Goal: Transaction & Acquisition: Purchase product/service

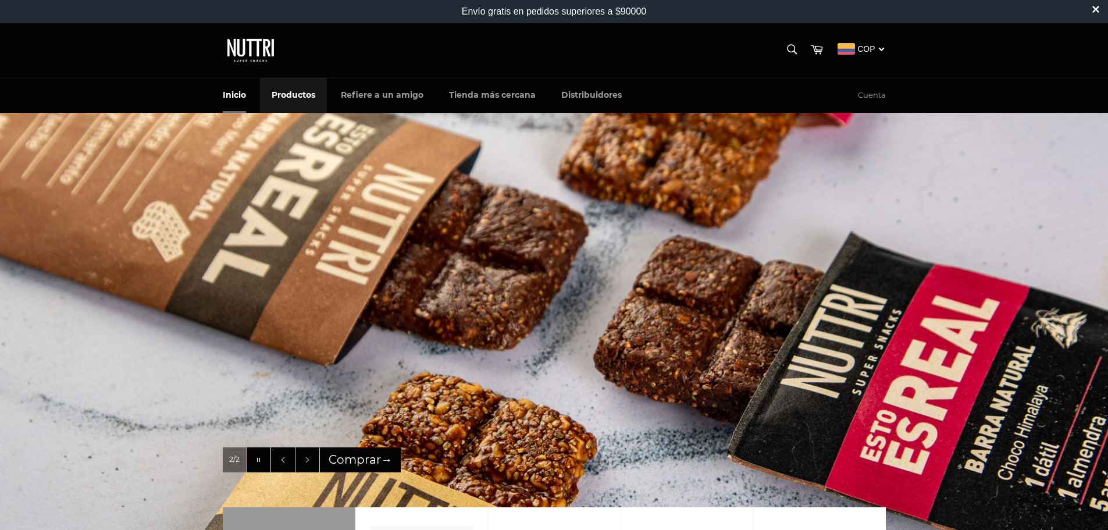
click at [291, 94] on link "Productos" at bounding box center [293, 95] width 67 height 34
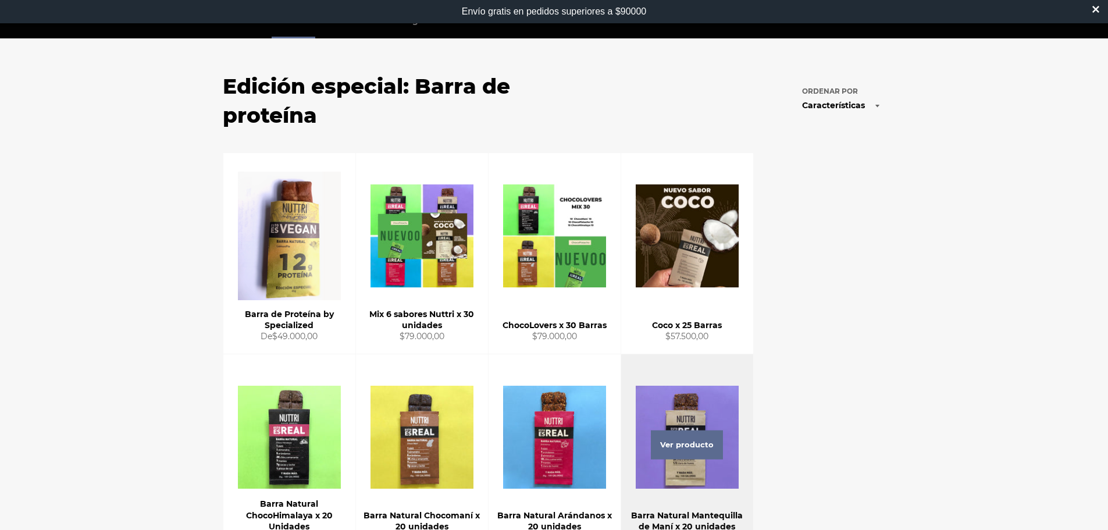
scroll to position [74, 0]
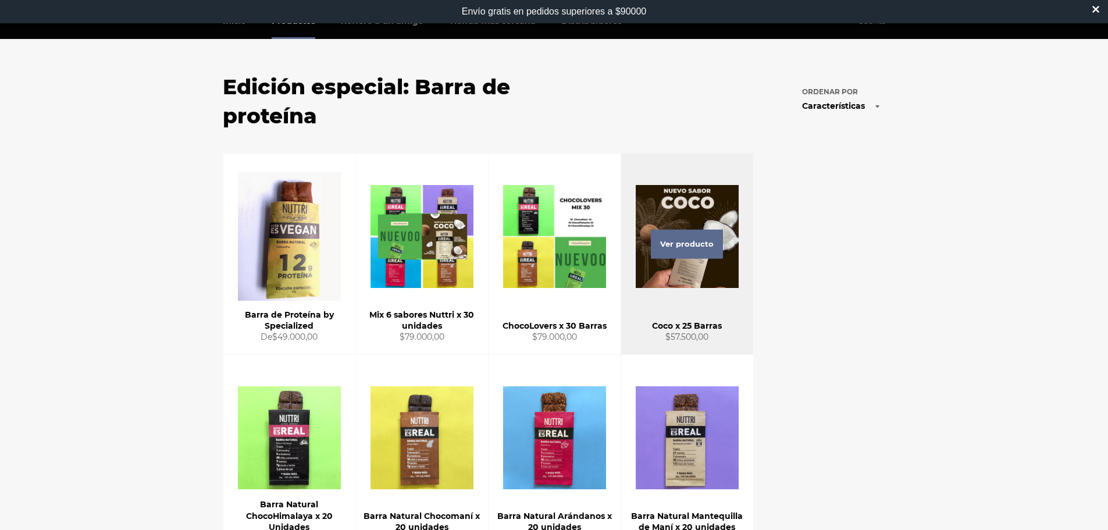
click at [663, 273] on div "Ver producto" at bounding box center [687, 254] width 132 height 201
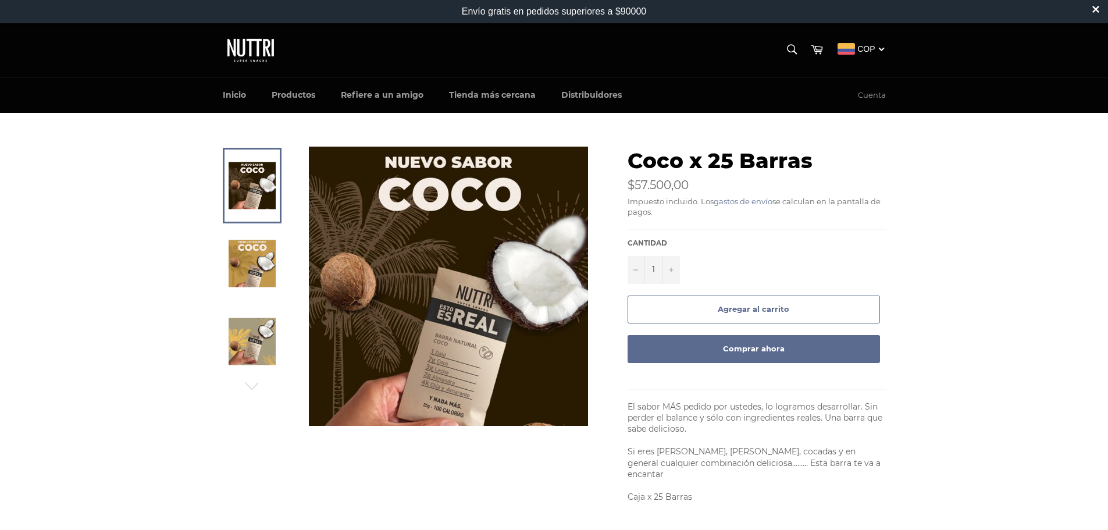
click at [261, 264] on img at bounding box center [252, 263] width 47 height 47
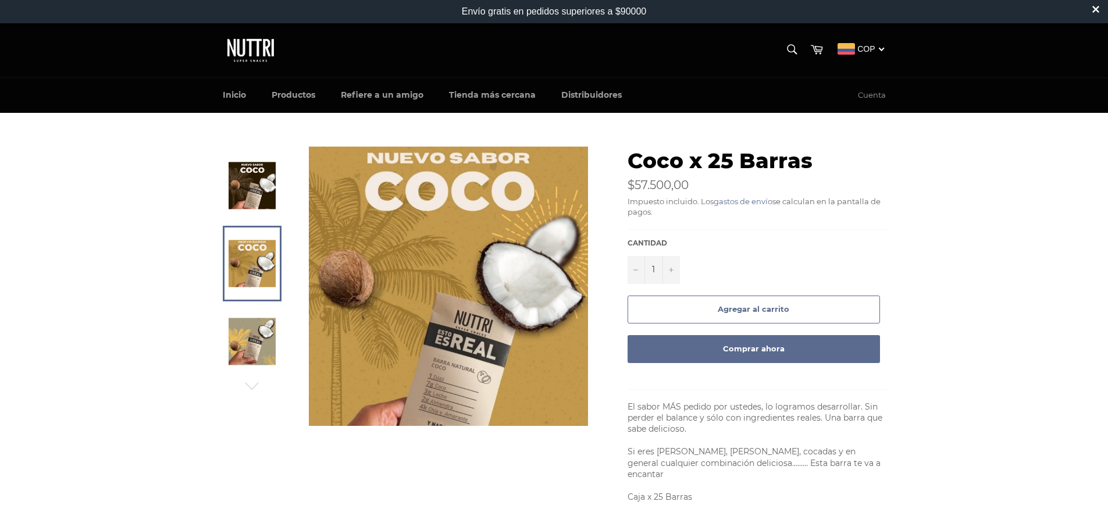
click at [247, 346] on img at bounding box center [252, 341] width 47 height 47
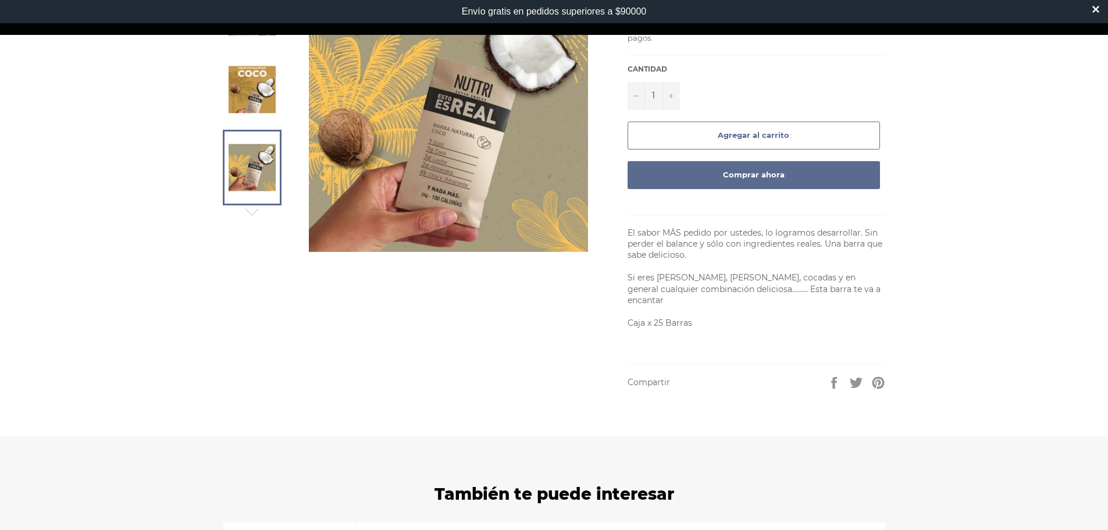
scroll to position [175, 0]
click at [720, 142] on button "Agregar al carrito" at bounding box center [754, 135] width 252 height 28
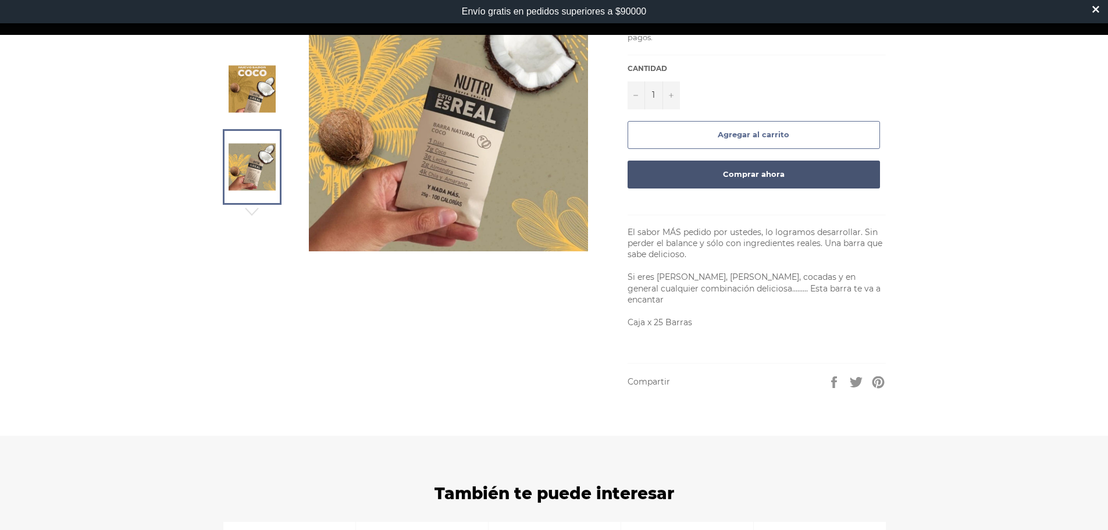
scroll to position [0, 0]
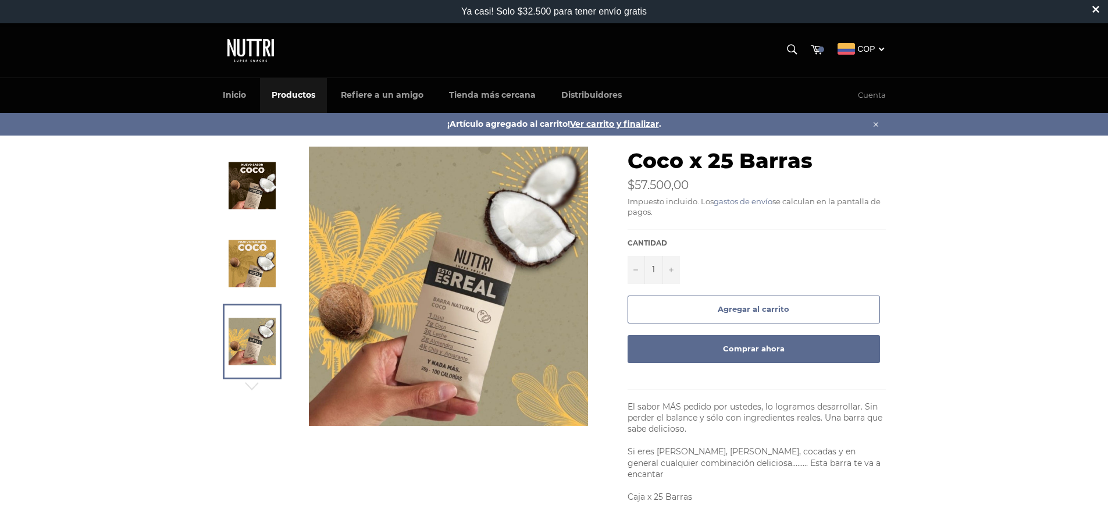
click at [277, 95] on link "Productos" at bounding box center [293, 95] width 67 height 34
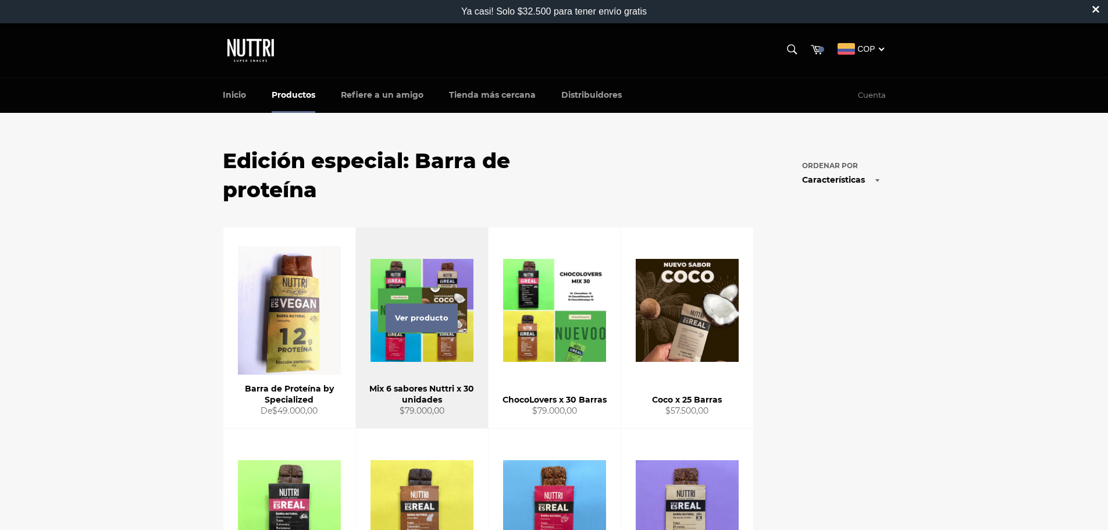
click at [422, 347] on div "Ver producto" at bounding box center [422, 327] width 132 height 201
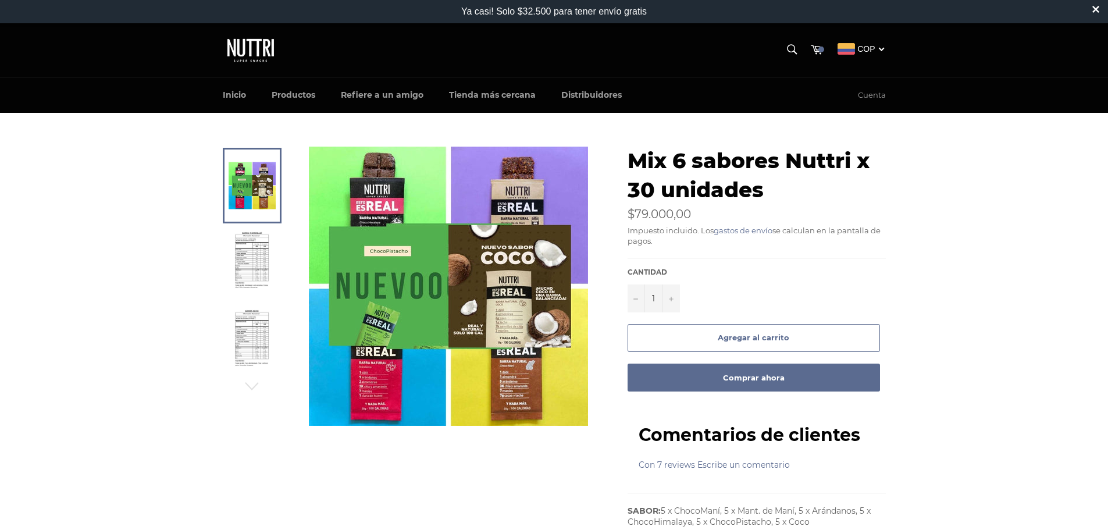
click at [768, 336] on span "Agregar al carrito" at bounding box center [754, 337] width 72 height 9
